Goal: Find contact information: Find contact information

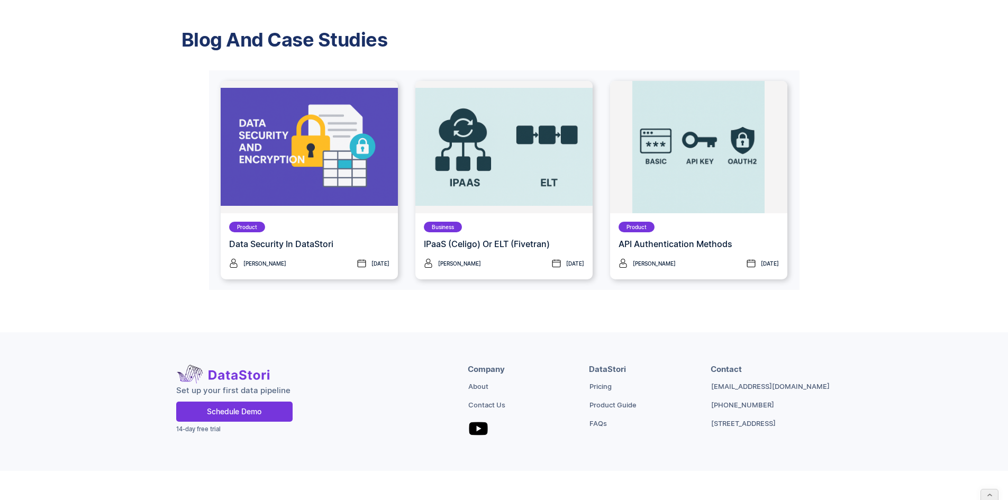
scroll to position [1523, 0]
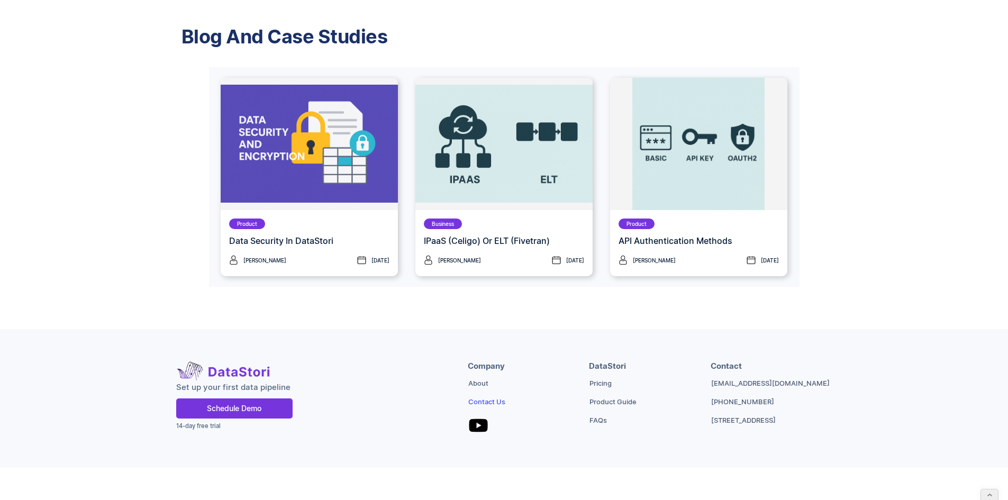
click at [498, 396] on link "Contact Us" at bounding box center [486, 401] width 37 height 11
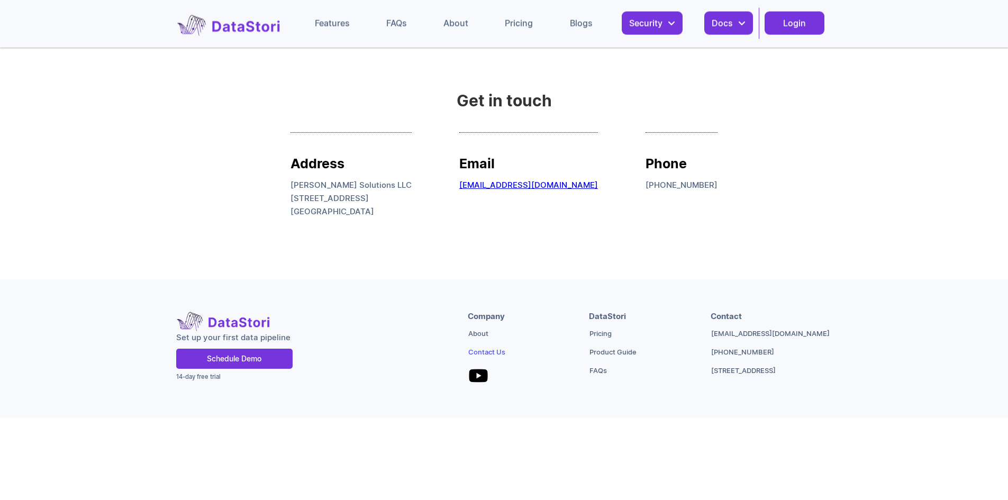
click at [497, 353] on link "Contact Us" at bounding box center [486, 352] width 37 height 11
